Goal: Task Accomplishment & Management: Manage account settings

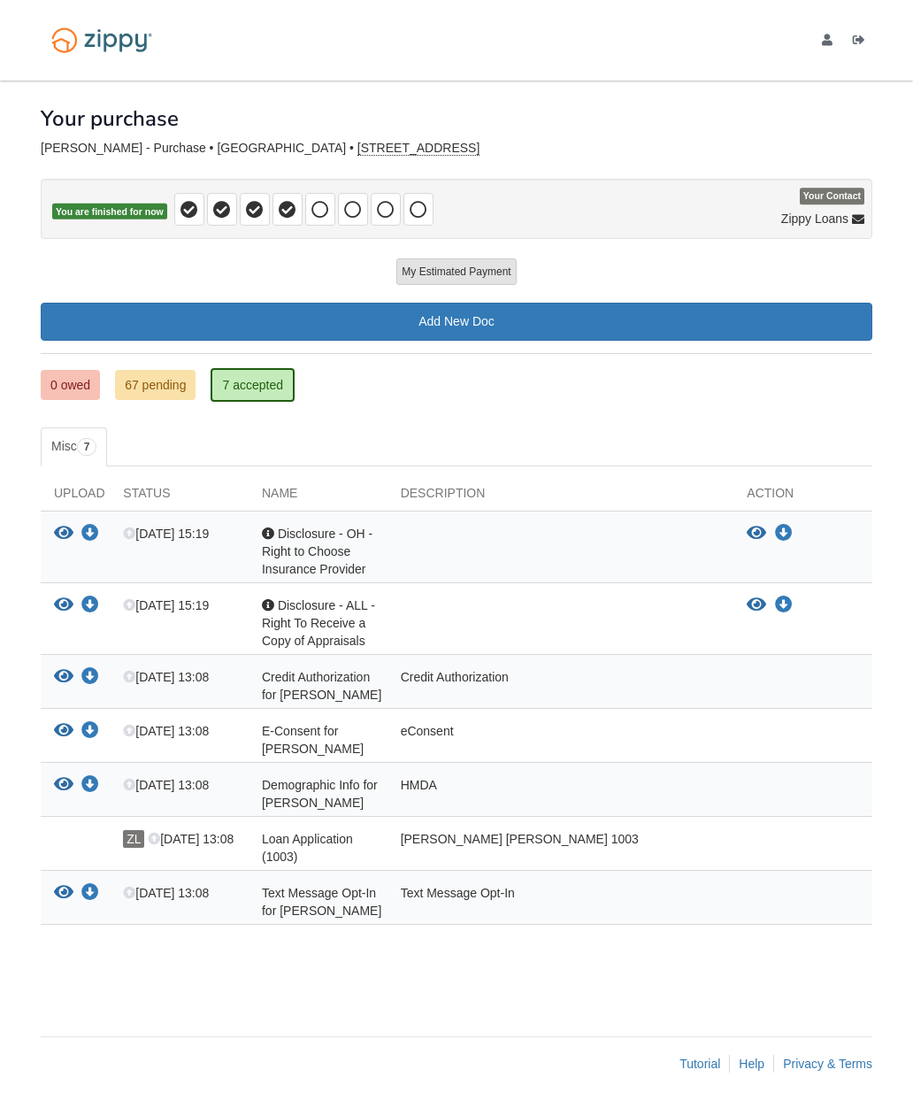
click at [88, 395] on link "0 owed" at bounding box center [70, 385] width 59 height 30
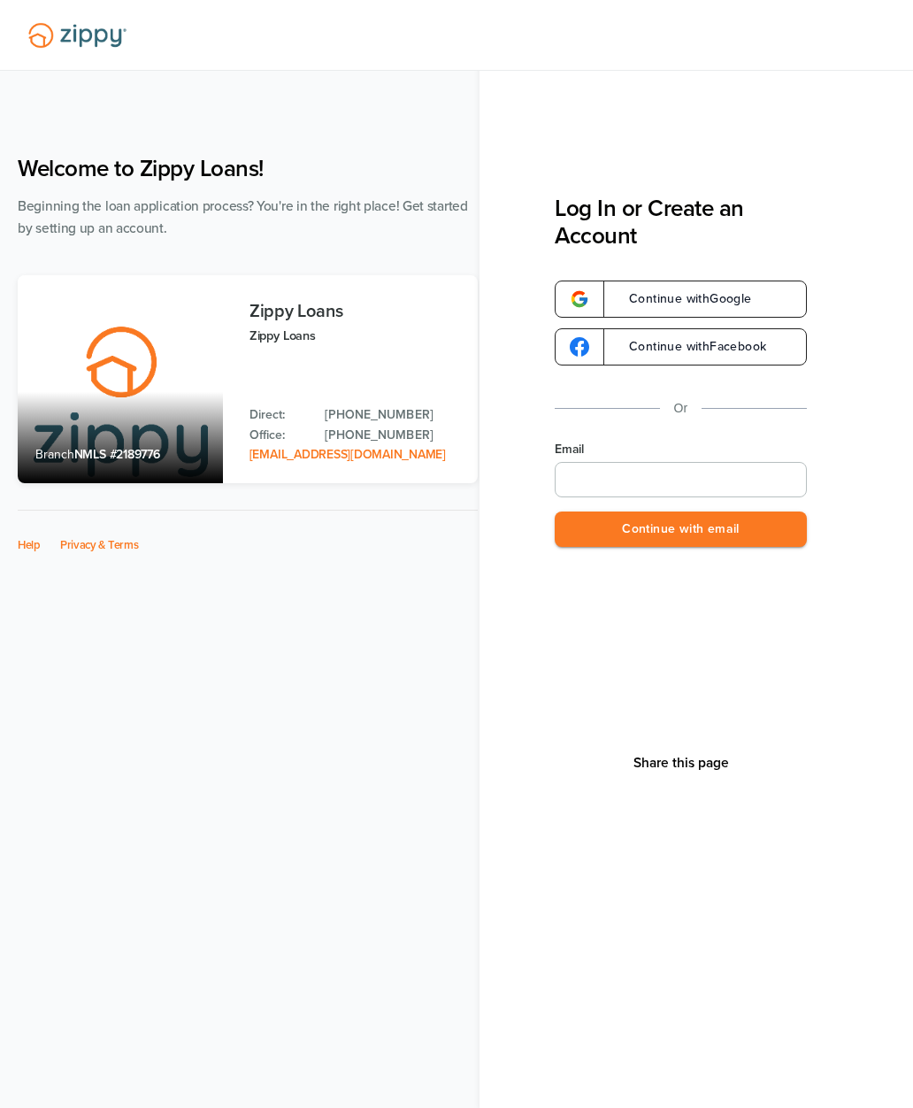
type input "**********"
click at [768, 534] on button "Continue with email" at bounding box center [681, 529] width 252 height 36
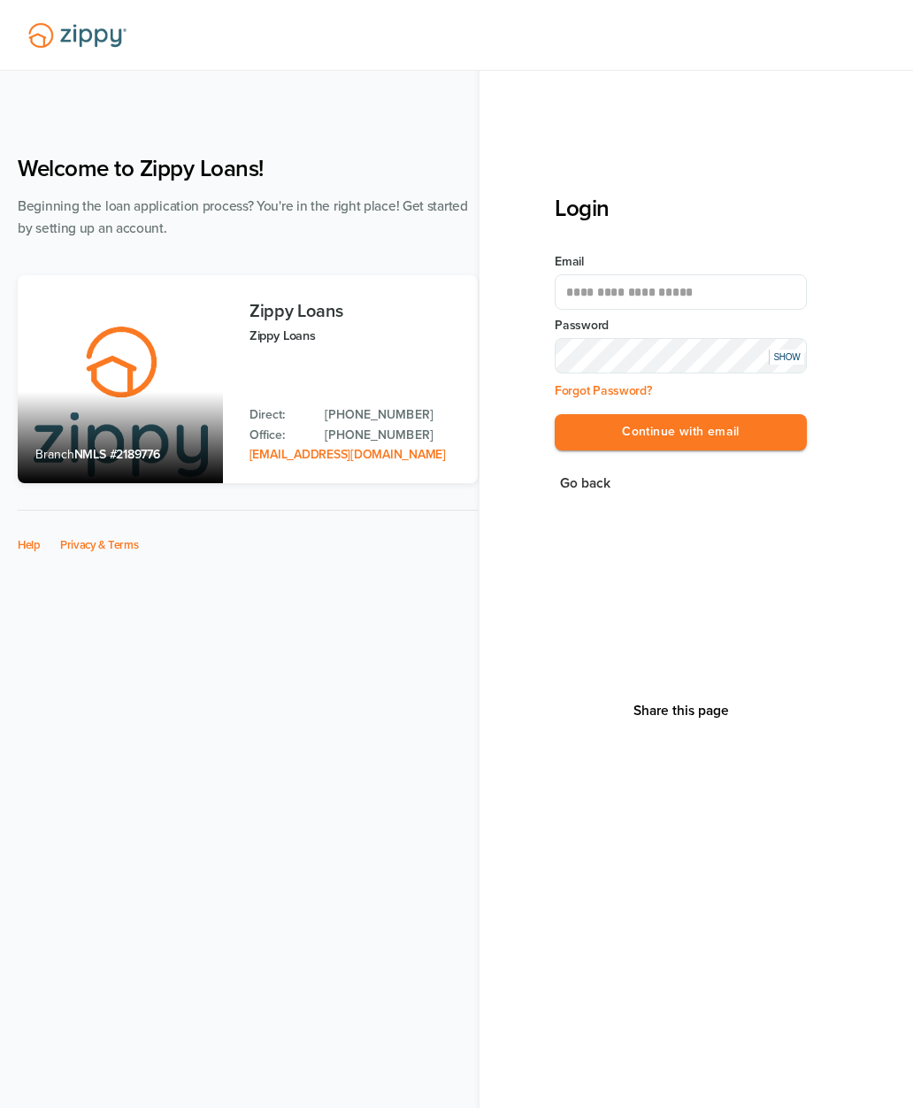
click at [776, 432] on button "Continue with email" at bounding box center [681, 432] width 252 height 36
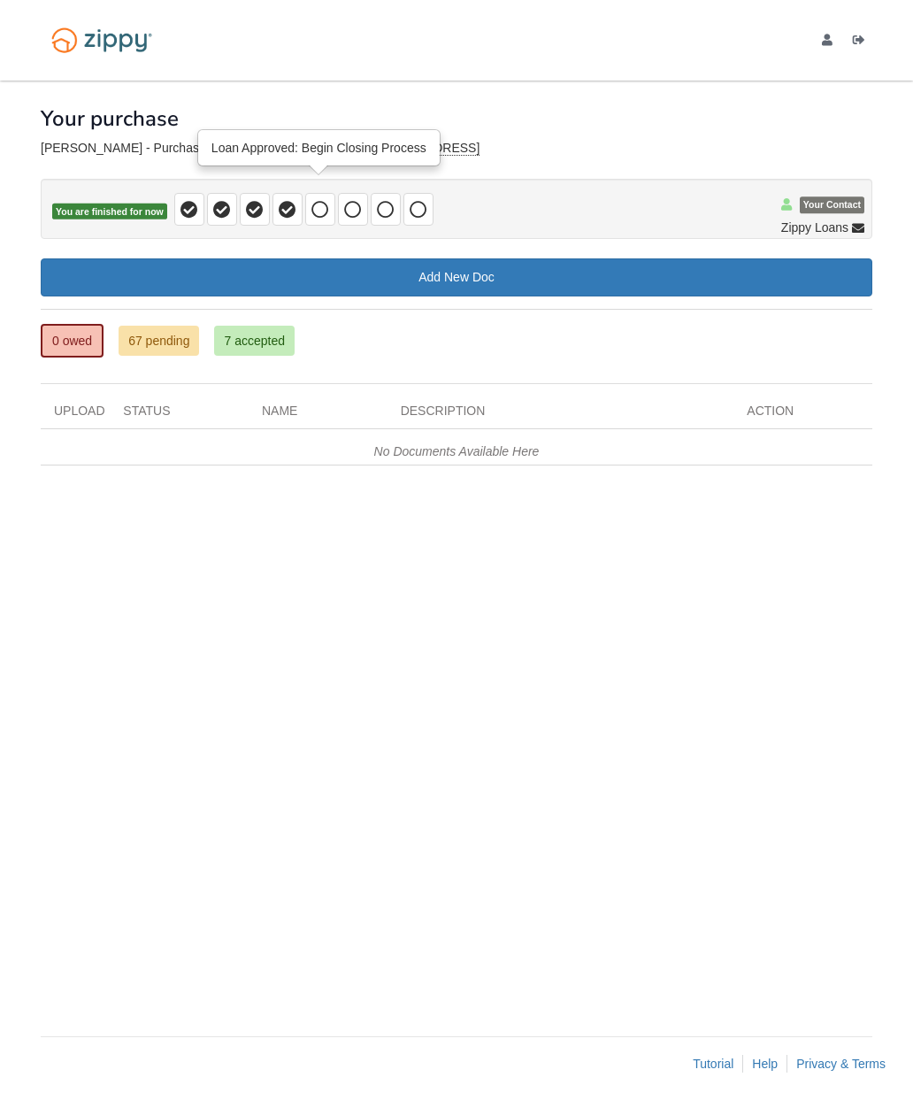
click at [328, 215] on span at bounding box center [320, 209] width 30 height 33
click at [83, 343] on link "0 owed" at bounding box center [72, 341] width 63 height 34
click at [319, 216] on icon at bounding box center [320, 210] width 18 height 18
click at [285, 220] on span at bounding box center [287, 209] width 30 height 33
click at [324, 218] on icon at bounding box center [320, 210] width 18 height 18
